Goal: Task Accomplishment & Management: Manage account settings

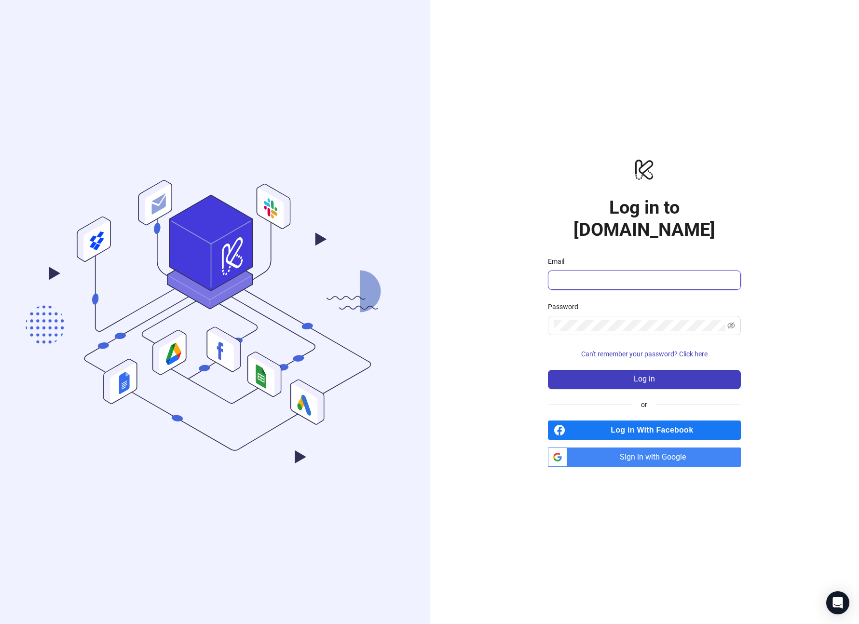
click at [592, 274] on input "Email" at bounding box center [642, 280] width 179 height 12
click at [657, 459] on div "logo/logo-mobile Log in to Kitchn.io Email Password Can't remember your passwor…" at bounding box center [645, 312] width 430 height 624
click at [665, 447] on span "Sign in with Google" at bounding box center [656, 456] width 170 height 19
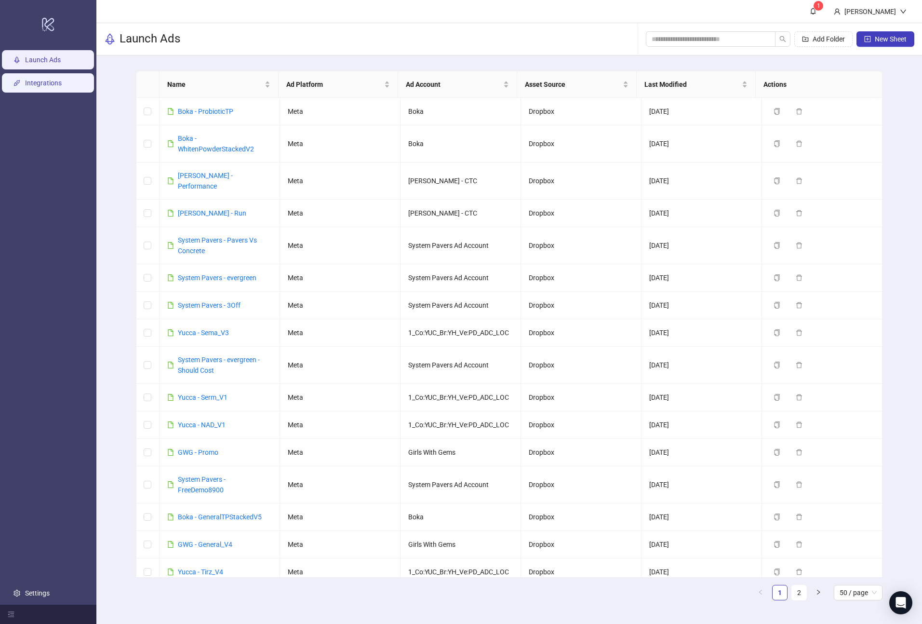
click at [57, 81] on link "Integrations" at bounding box center [43, 83] width 37 height 8
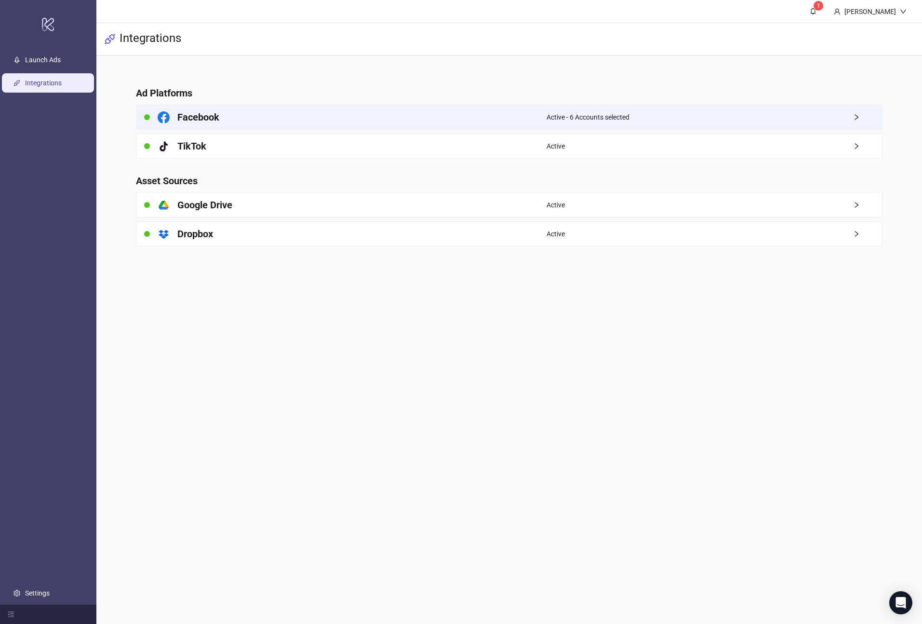
click at [267, 115] on div "Facebook" at bounding box center [341, 117] width 410 height 24
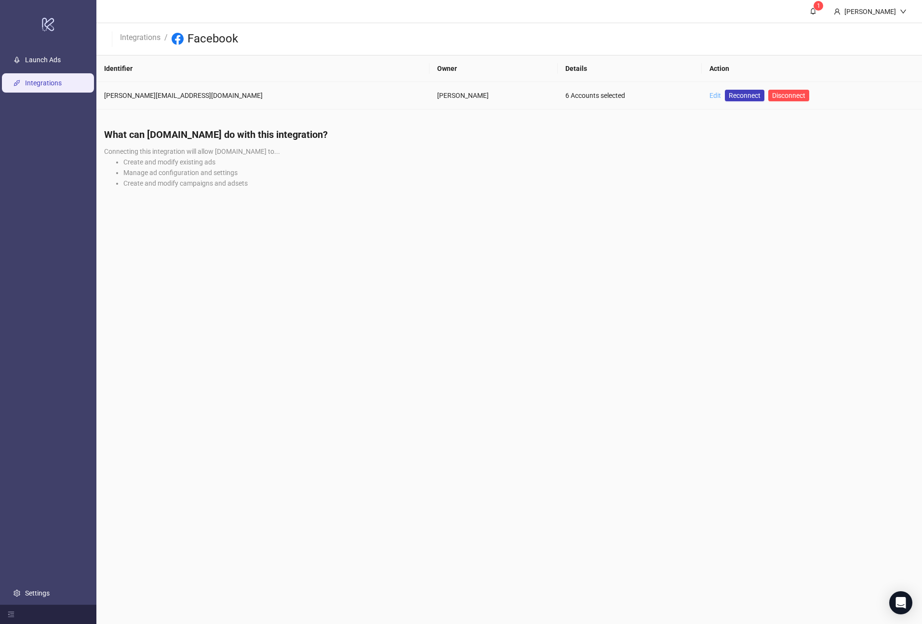
click at [710, 95] on link "Edit" at bounding box center [716, 96] width 12 height 8
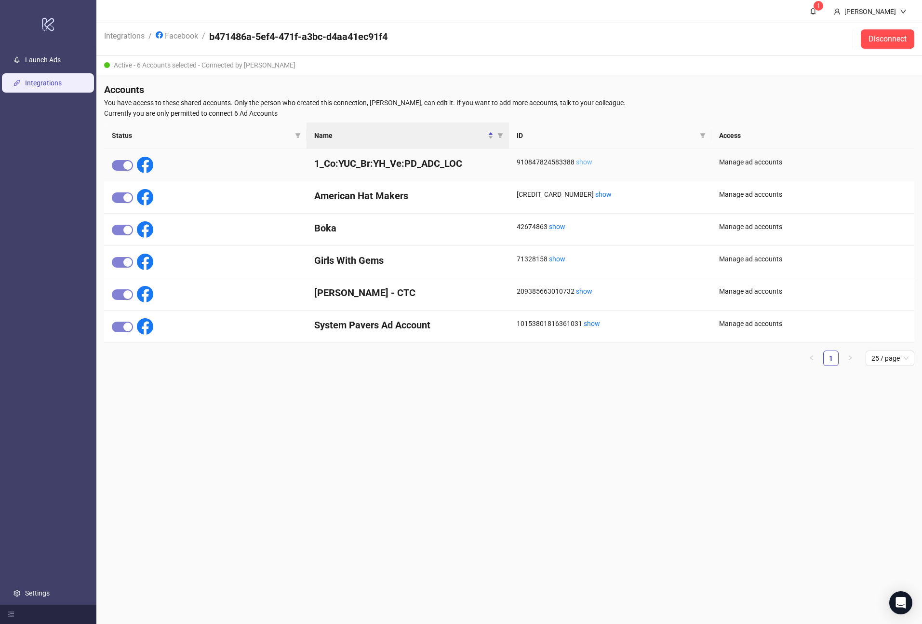
click at [585, 163] on link "show" at bounding box center [584, 162] width 16 height 8
click at [347, 164] on h4 "1_Co:YUC_Br:YH_Ve:PD_ADC_LOC" at bounding box center [407, 163] width 187 height 13
click at [61, 59] on link "Launch Ads" at bounding box center [43, 60] width 36 height 8
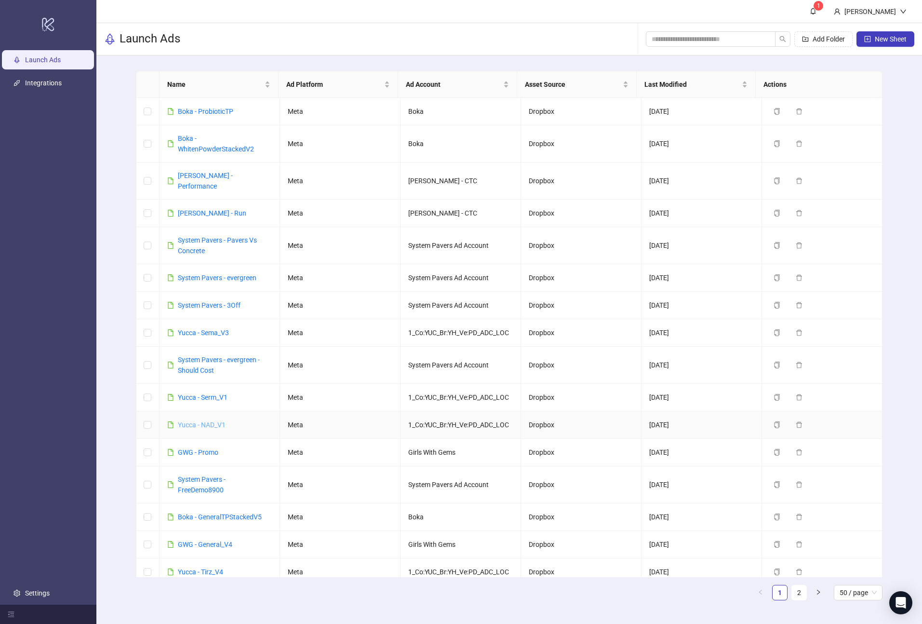
click at [210, 421] on link "Yucca - NAD_V1" at bounding box center [202, 425] width 48 height 8
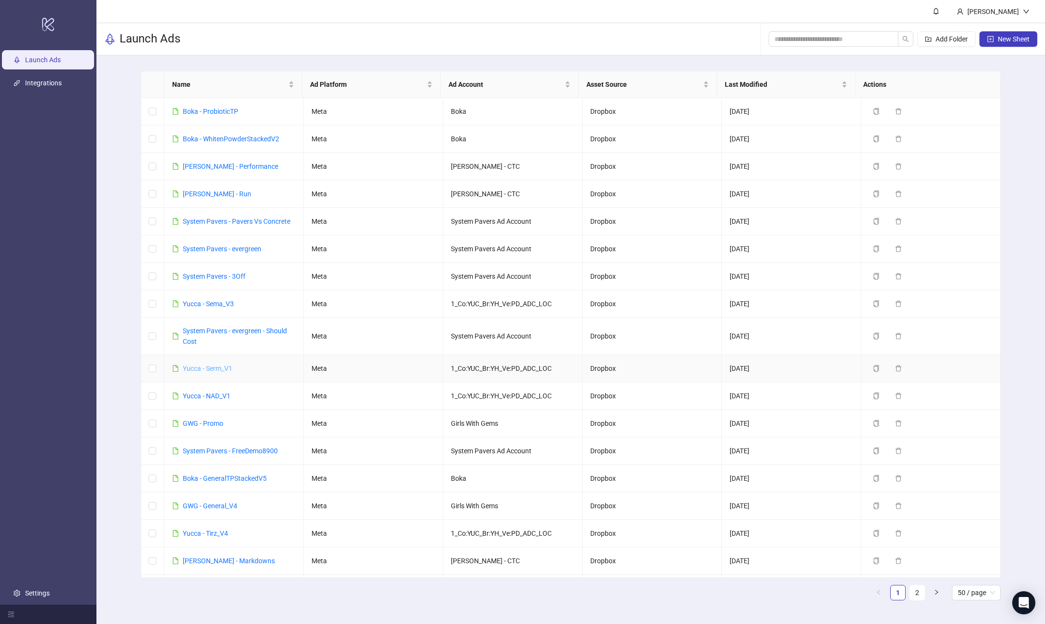
click at [208, 368] on link "Yucca - Serm_V1" at bounding box center [208, 368] width 50 height 8
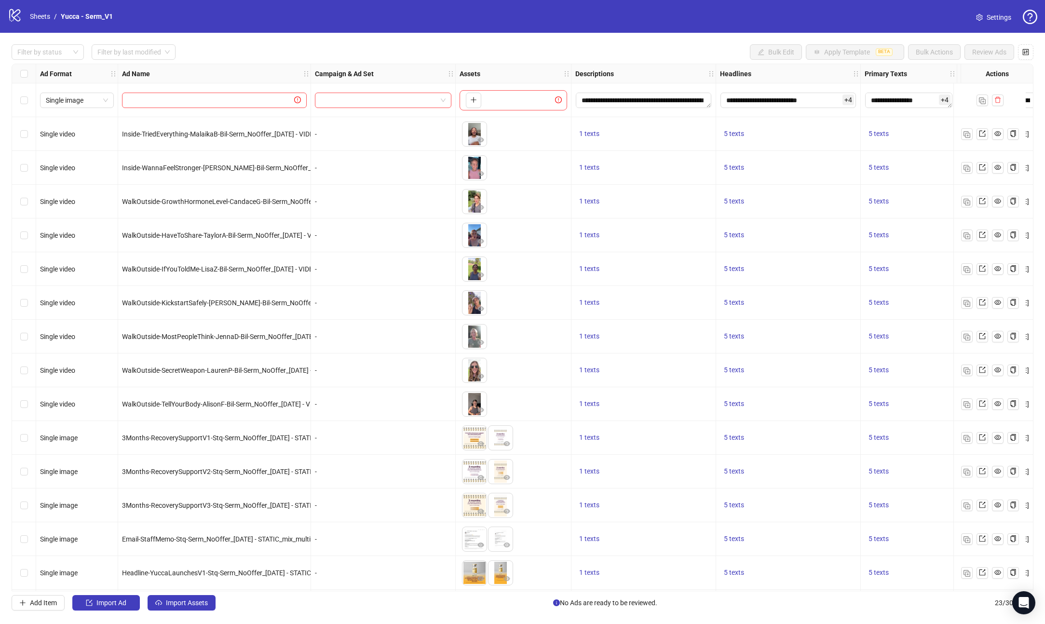
click at [996, 20] on span "Settings" at bounding box center [998, 17] width 25 height 11
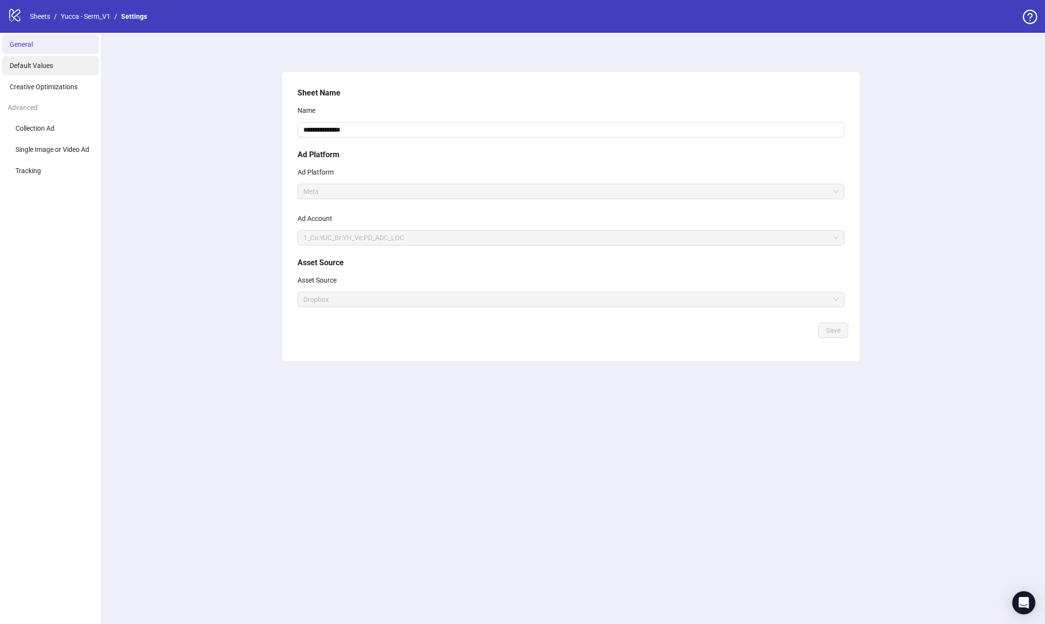
click at [52, 69] on li "Default Values" at bounding box center [50, 65] width 97 height 19
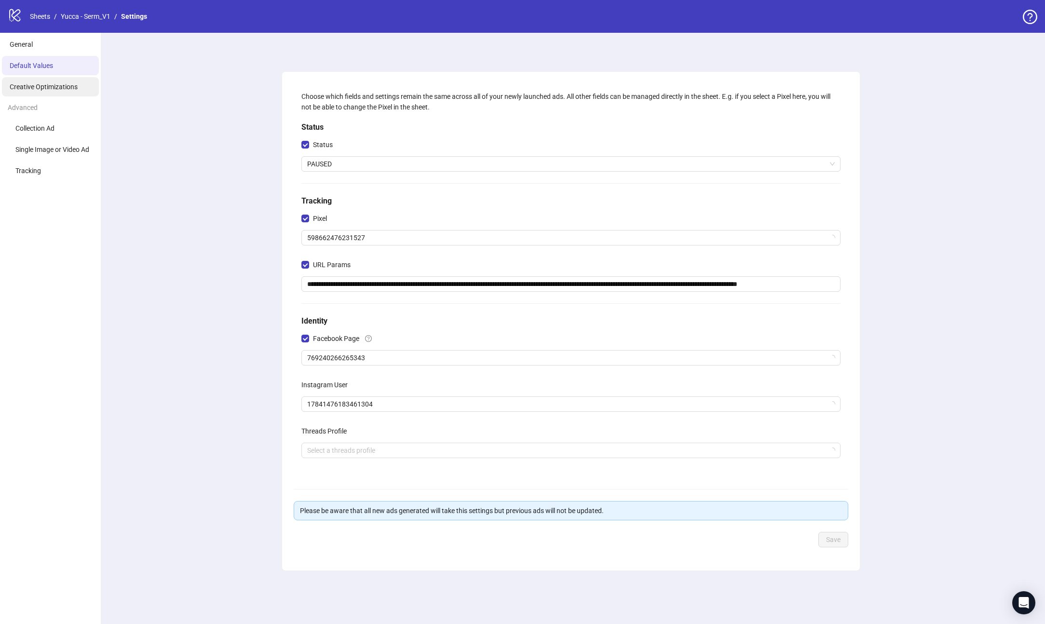
click at [58, 91] on li "Creative Optimizations" at bounding box center [50, 86] width 97 height 19
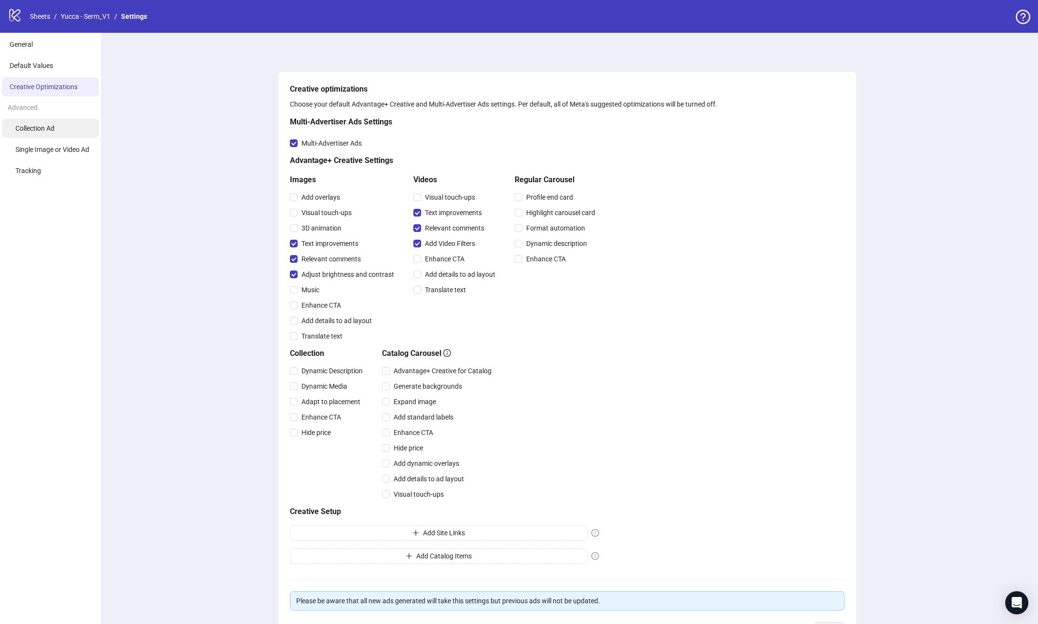
click at [52, 132] on span "Collection Ad" at bounding box center [34, 128] width 39 height 8
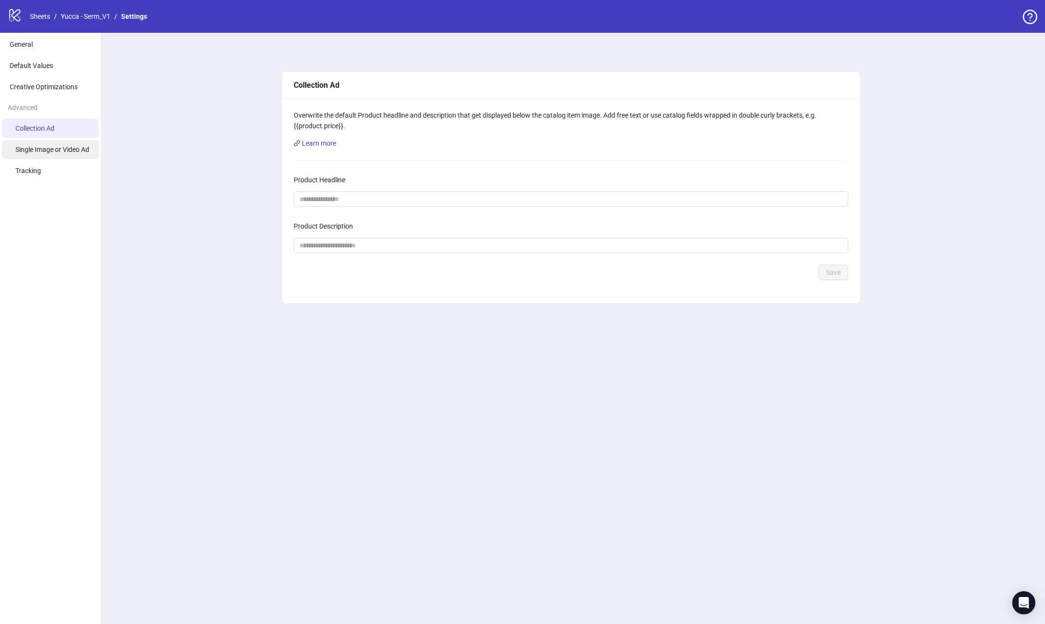
click at [53, 148] on span "Single Image or Video Ad" at bounding box center [52, 150] width 74 height 8
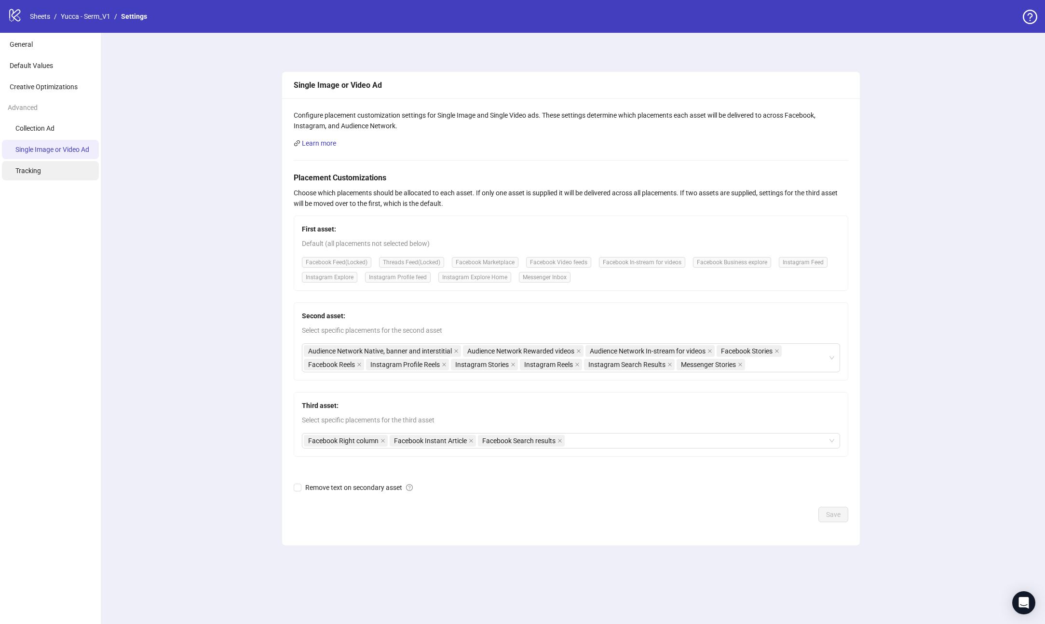
click at [49, 167] on li "Tracking" at bounding box center [50, 170] width 97 height 19
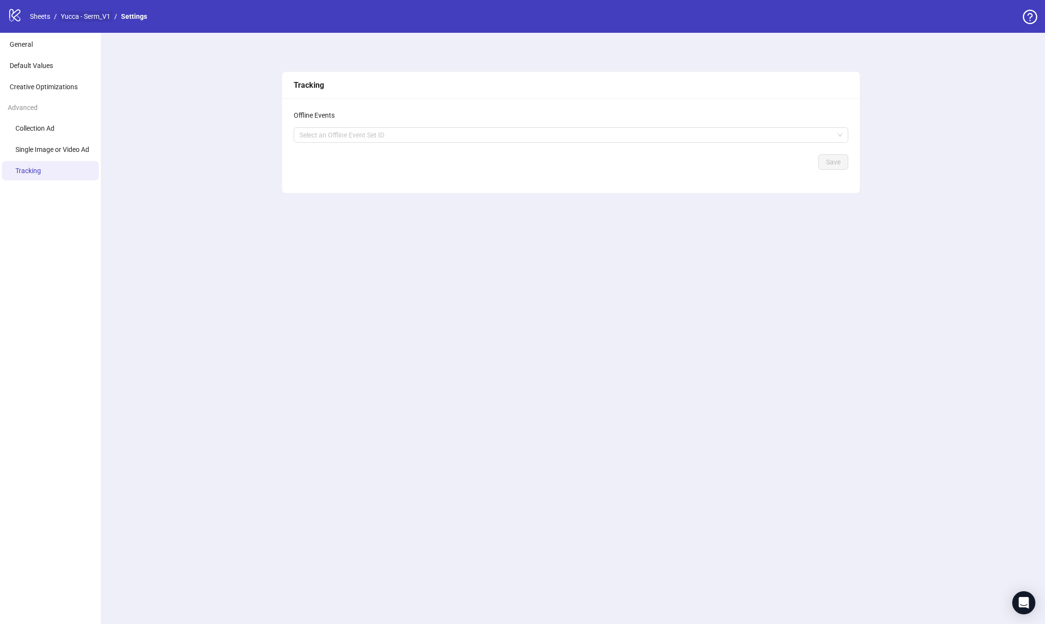
click at [91, 15] on link "Yucca - Serm_V1" at bounding box center [86, 16] width 54 height 11
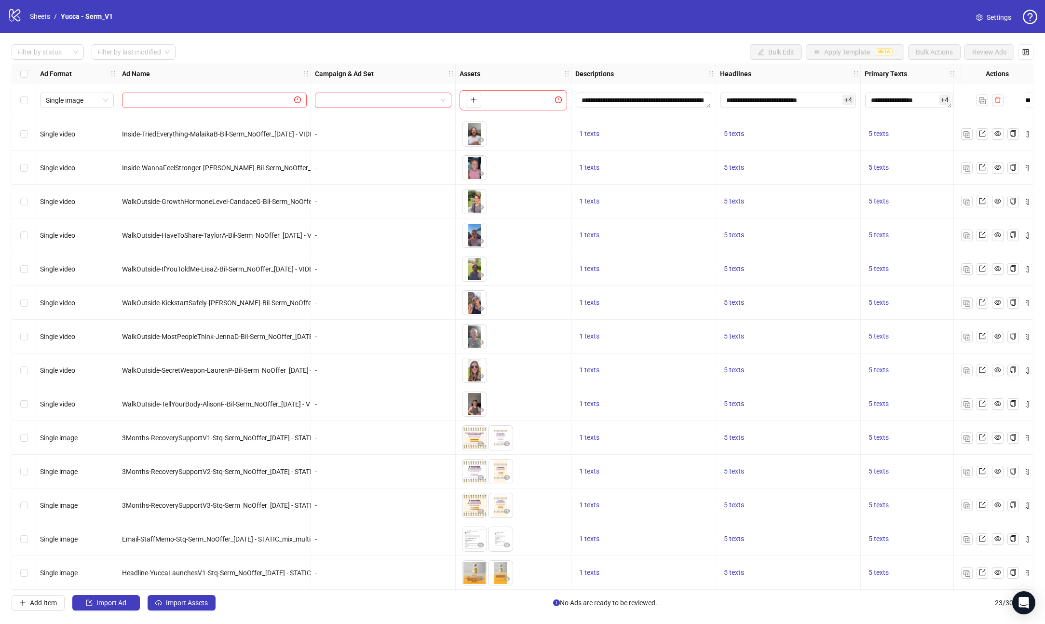
click at [984, 15] on link "Settings" at bounding box center [993, 17] width 51 height 15
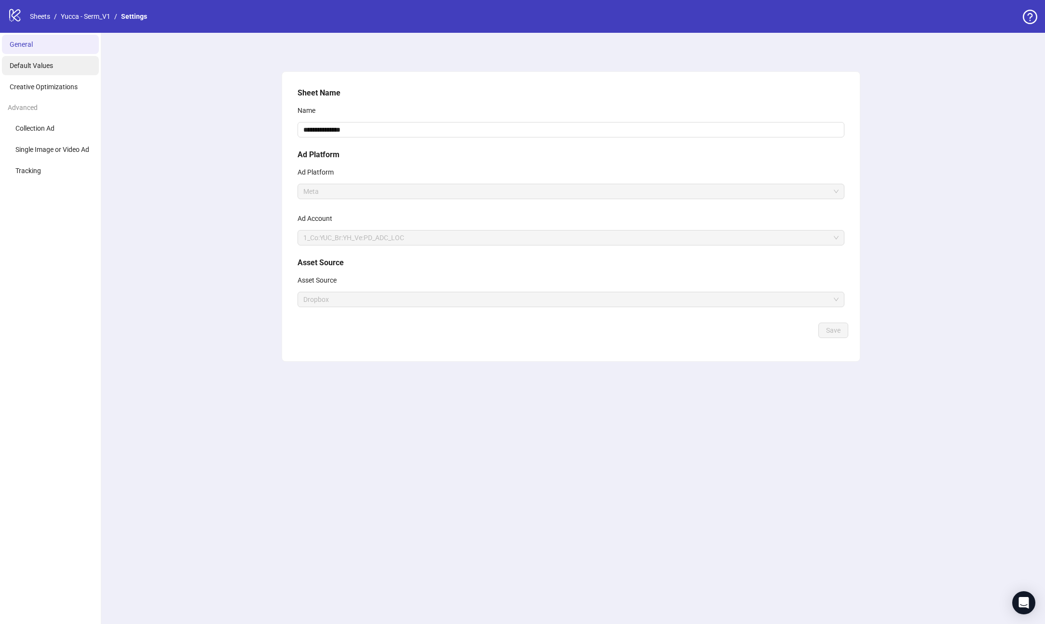
click at [53, 70] on li "Default Values" at bounding box center [50, 65] width 97 height 19
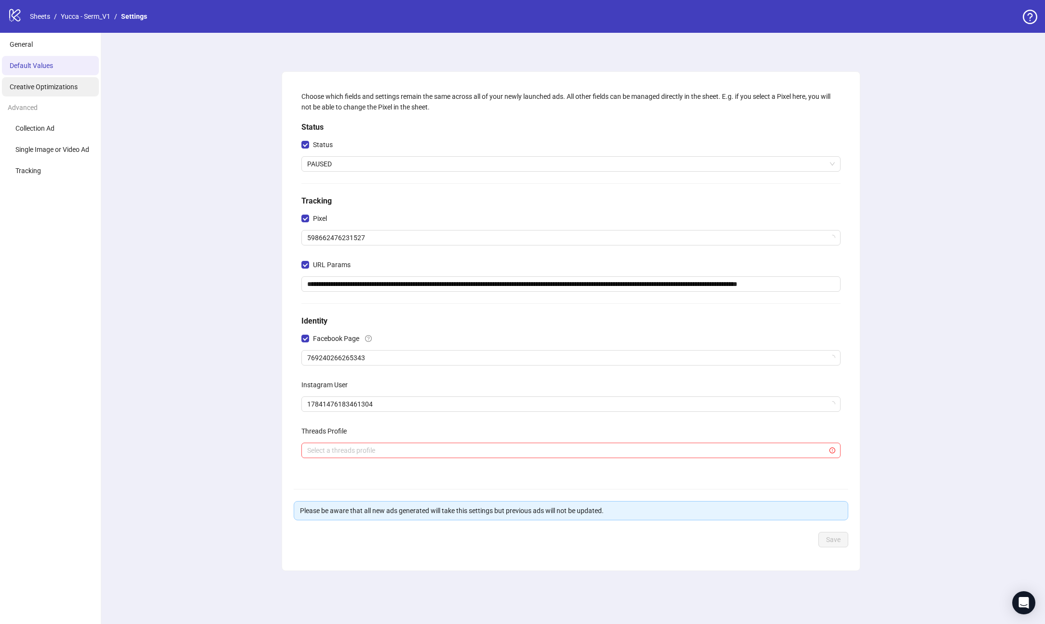
click at [64, 87] on span "Creative Optimizations" at bounding box center [44, 87] width 68 height 8
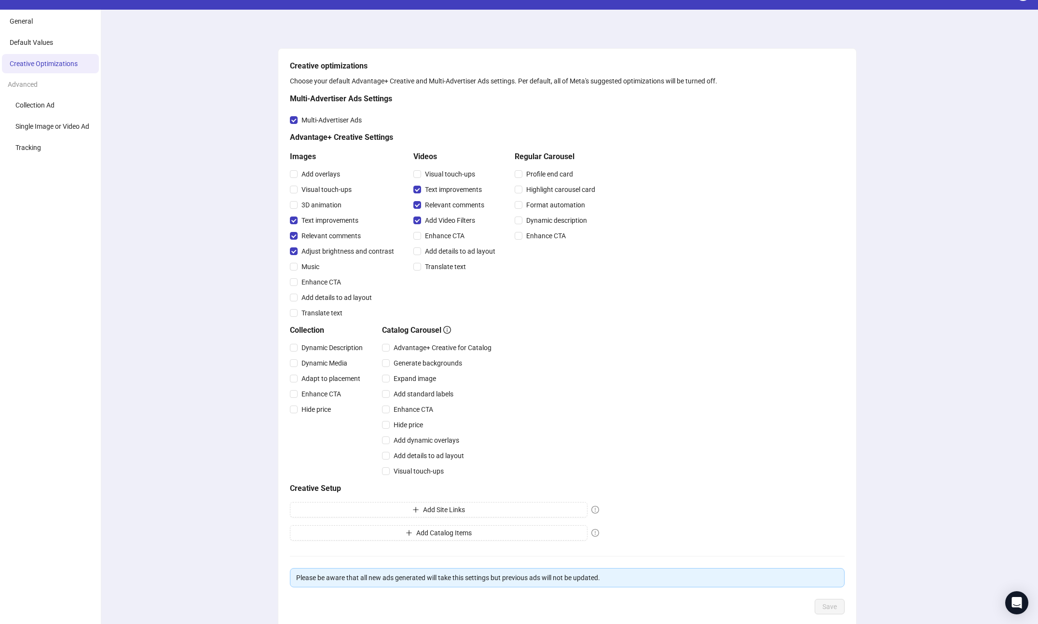
scroll to position [76, 0]
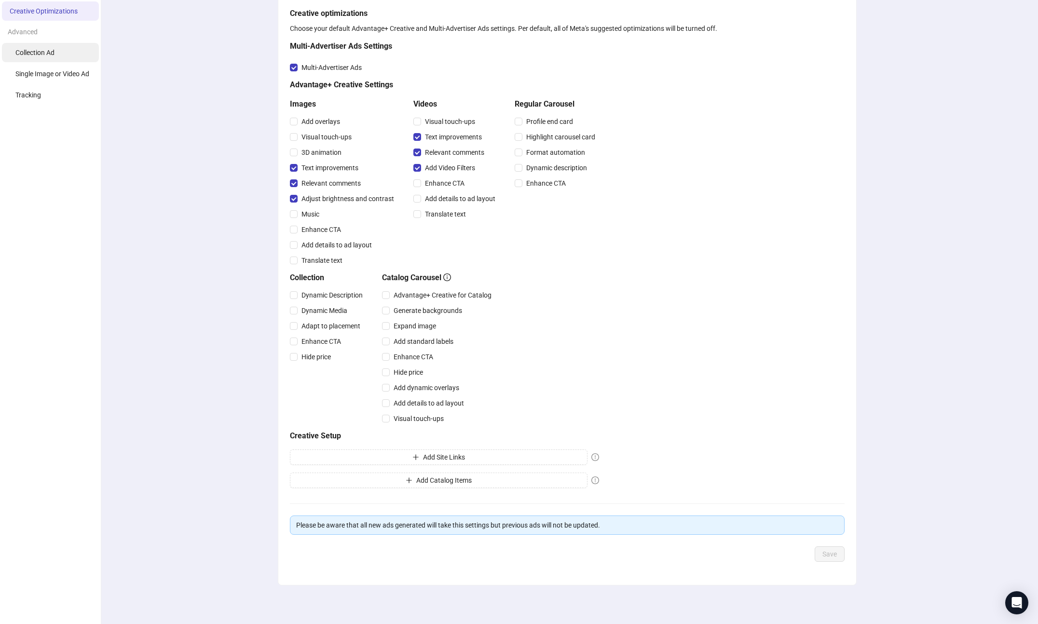
click at [63, 48] on li "Collection Ad" at bounding box center [50, 52] width 97 height 19
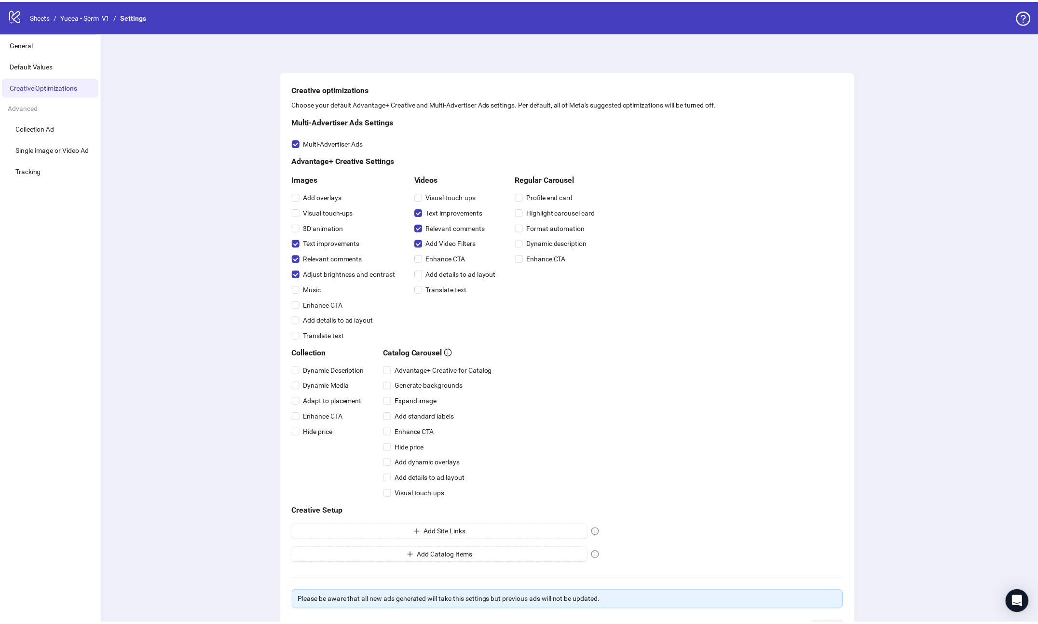
scroll to position [76, 0]
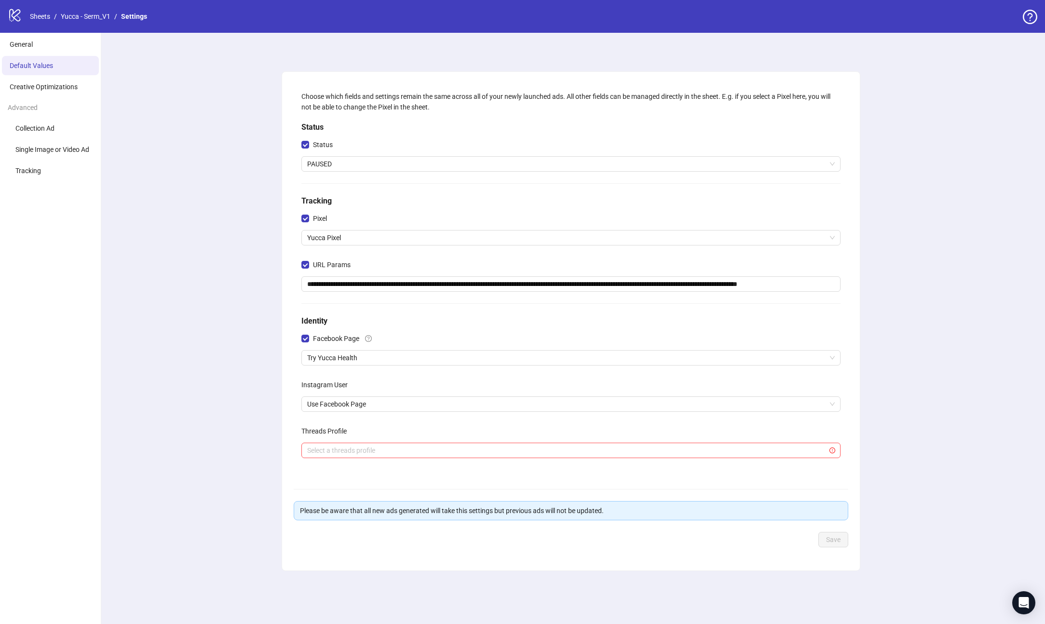
click at [12, 15] on icon at bounding box center [14, 15] width 11 height 13
click at [20, 13] on icon "logo/logo-mobile" at bounding box center [15, 15] width 14 height 14
click at [35, 16] on link "Sheets" at bounding box center [40, 16] width 24 height 11
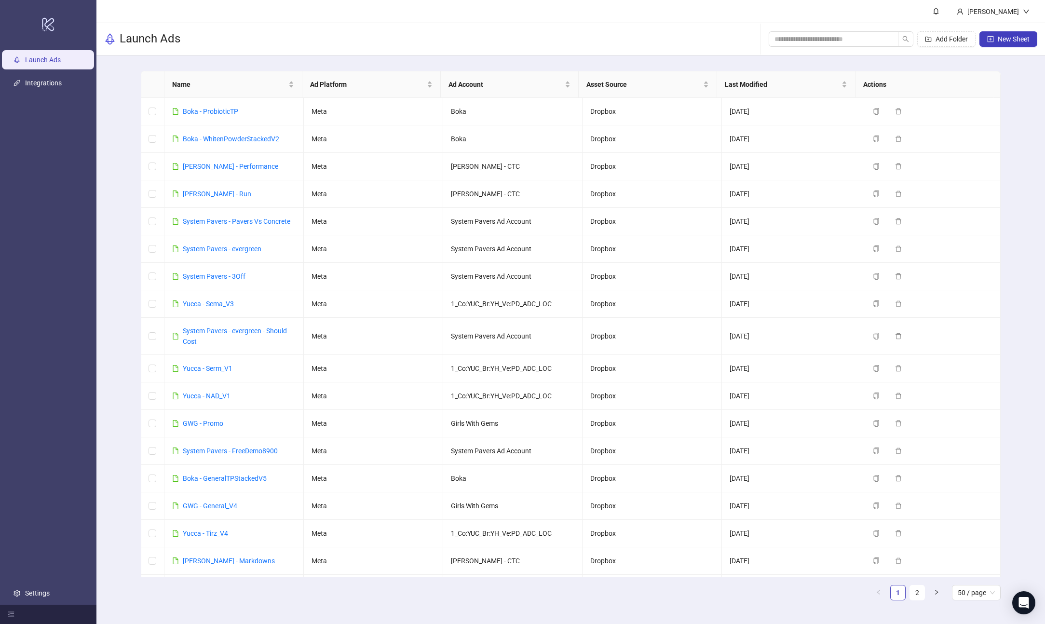
drag, startPoint x: 636, startPoint y: 42, endPoint x: 660, endPoint y: 45, distance: 23.8
click at [636, 42] on div "Launch Ads Add Folder New Sheet" at bounding box center [570, 39] width 948 height 32
click at [1005, 15] on div "[PERSON_NAME]" at bounding box center [992, 11] width 59 height 11
click at [44, 590] on link "Settings" at bounding box center [37, 593] width 25 height 8
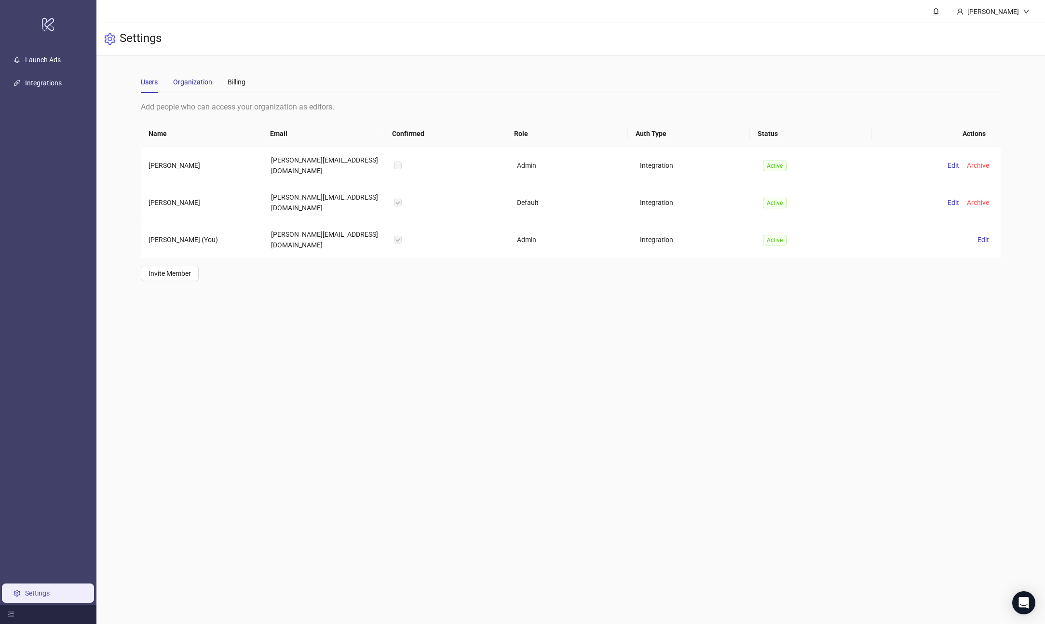
click at [199, 79] on div "Organization" at bounding box center [192, 82] width 39 height 11
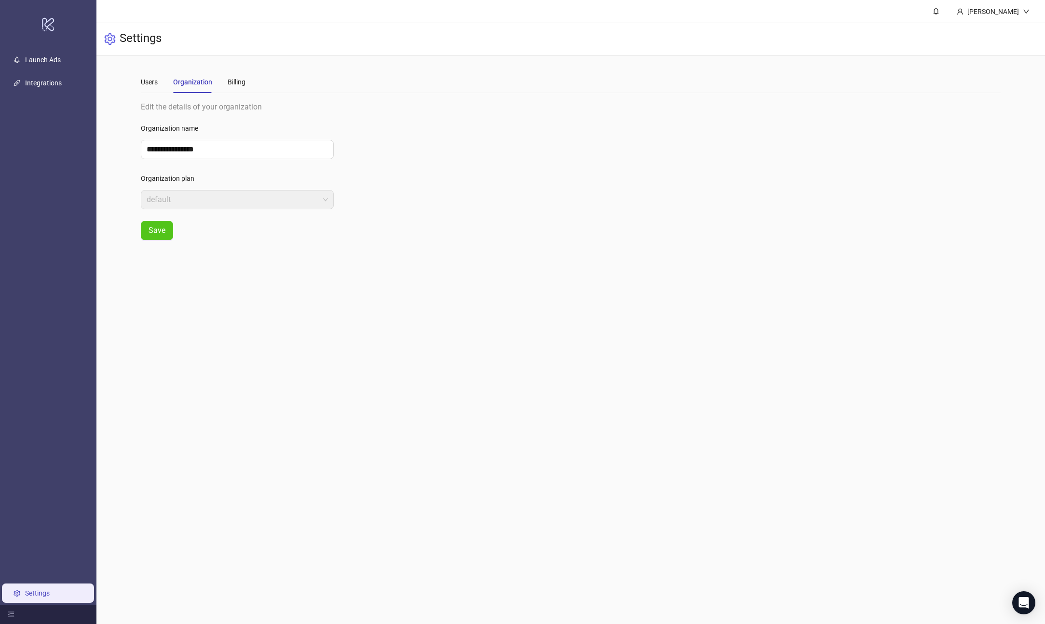
click at [246, 81] on div "Users Organization Billing" at bounding box center [571, 82] width 860 height 22
click at [233, 83] on div "Billing" at bounding box center [237, 82] width 18 height 11
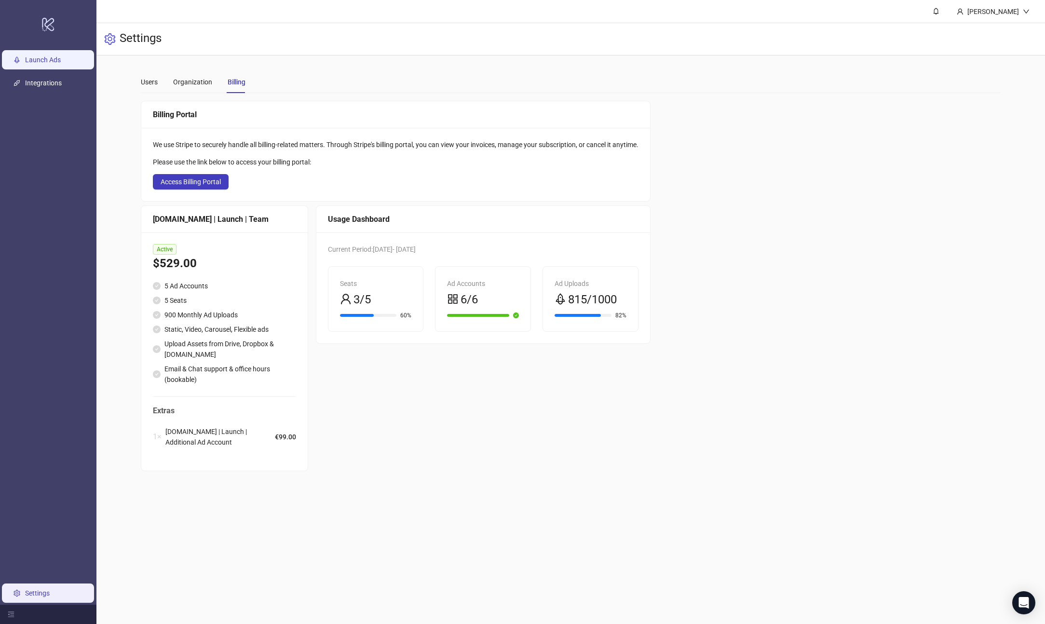
click at [61, 61] on link "Launch Ads" at bounding box center [43, 60] width 36 height 8
